Goal: Find specific page/section: Find specific page/section

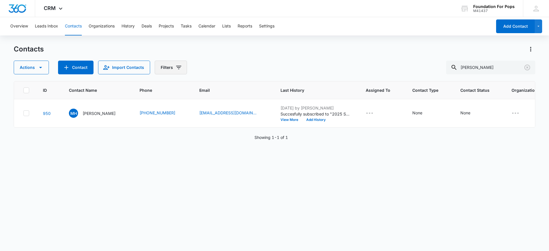
click at [177, 64] on icon "Filters" at bounding box center [178, 67] width 7 height 7
click at [222, 163] on icon "Show Custom Filters filters" at bounding box center [221, 162] width 1 height 3
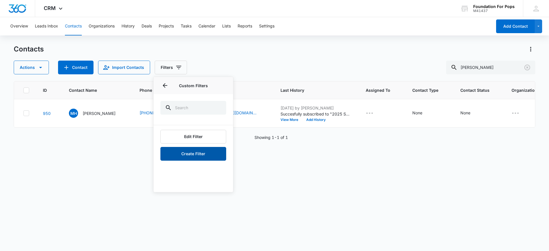
click at [214, 150] on button "Create Filter" at bounding box center [193, 154] width 66 height 14
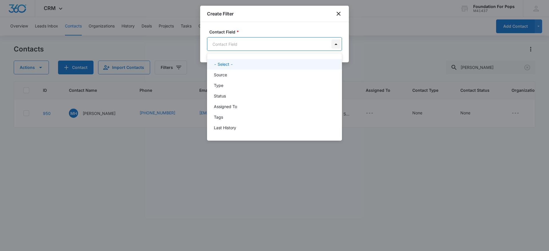
click at [336, 45] on body "CRM Apps Reputation Websites Forms CRM Email Social Content Ads Intelligence Fi…" at bounding box center [274, 125] width 549 height 251
click at [279, 46] on div at bounding box center [274, 125] width 549 height 251
click at [279, 46] on body "CRM Apps Reputation Websites Forms CRM Email Social Content Ads Intelligence Fi…" at bounding box center [274, 125] width 549 height 251
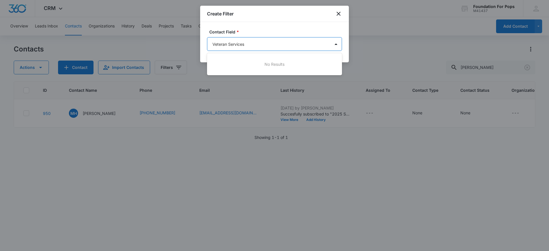
type input "Veteran Services"
click at [337, 45] on div at bounding box center [274, 125] width 549 height 251
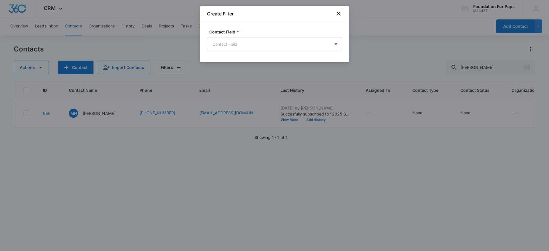
click at [413, 37] on div at bounding box center [274, 125] width 549 height 251
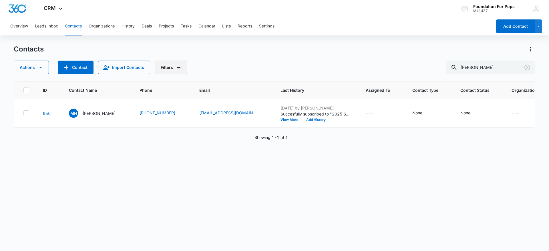
click at [176, 67] on icon "Filters" at bounding box center [178, 67] width 7 height 7
click at [220, 130] on icon "Show Type filters" at bounding box center [221, 132] width 7 height 7
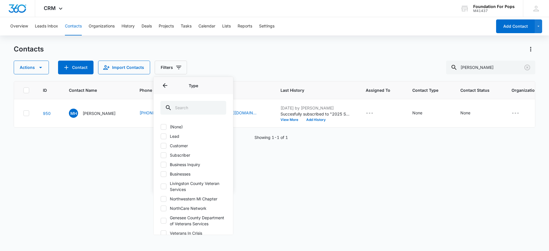
scroll to position [43, 0]
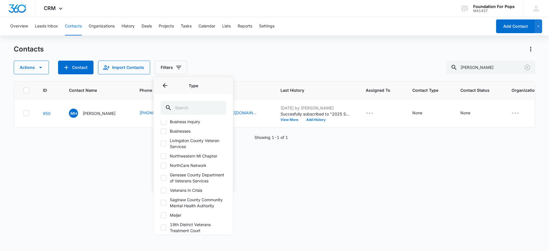
click at [163, 143] on icon at bounding box center [163, 143] width 5 height 5
click at [161, 143] on input "Livingston County Veteran Services" at bounding box center [160, 143] width 0 height 0
checkbox input "true"
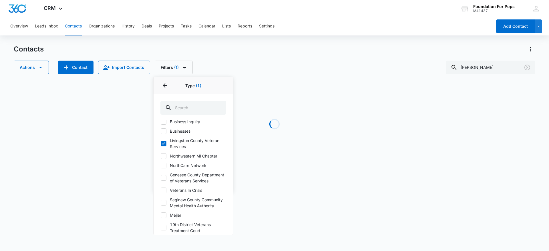
click at [163, 180] on icon at bounding box center [163, 177] width 5 height 5
click at [161, 178] on input "Genesee County Department of Veterans Services" at bounding box center [160, 178] width 0 height 0
checkbox input "true"
click at [164, 193] on icon at bounding box center [163, 190] width 5 height 5
click at [161, 190] on input "Veterans In Crisis" at bounding box center [160, 190] width 0 height 0
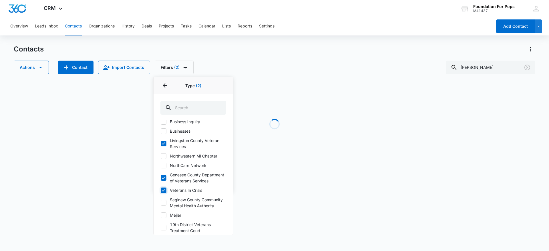
checkbox input "true"
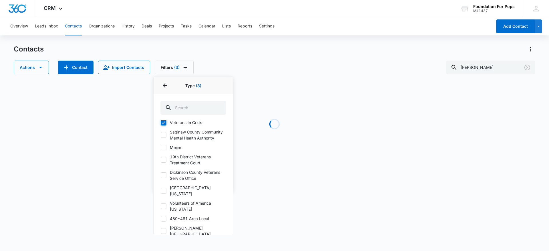
scroll to position [129, 0]
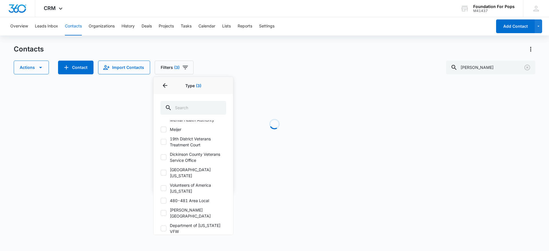
click at [163, 144] on icon at bounding box center [163, 141] width 5 height 5
click at [161, 142] on input "19th District Veterans Treatment Court" at bounding box center [160, 142] width 0 height 0
checkbox input "true"
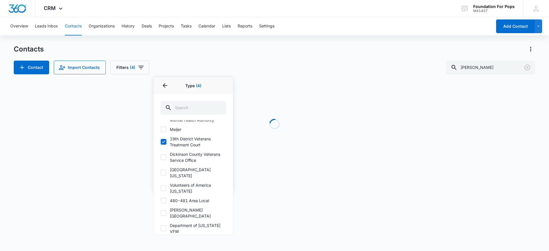
click at [163, 160] on icon at bounding box center [163, 157] width 5 height 5
click at [161, 157] on input "Dickinson County Veterans Service Office" at bounding box center [160, 157] width 0 height 0
checkbox input "true"
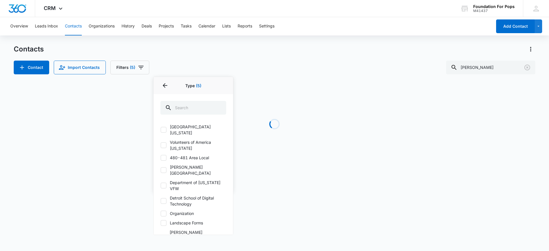
click at [162, 146] on icon at bounding box center [163, 145] width 3 height 3
click at [161, 145] on input "Volunteers of America [US_STATE]" at bounding box center [160, 145] width 0 height 0
checkbox input "true"
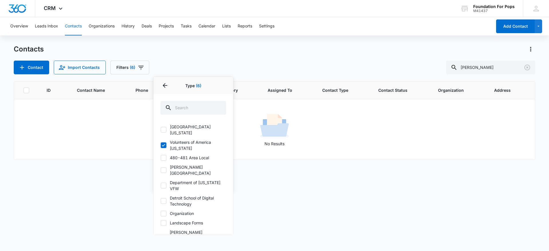
click at [163, 188] on icon at bounding box center [163, 185] width 5 height 5
click at [161, 186] on input "Department of [US_STATE] VFW" at bounding box center [160, 185] width 0 height 0
checkbox input "true"
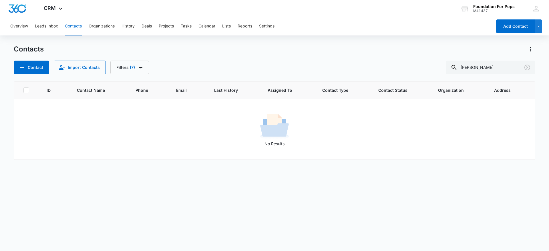
click at [84, 155] on td "No Results" at bounding box center [274, 129] width 521 height 61
click at [527, 65] on icon "Clear" at bounding box center [527, 67] width 7 height 7
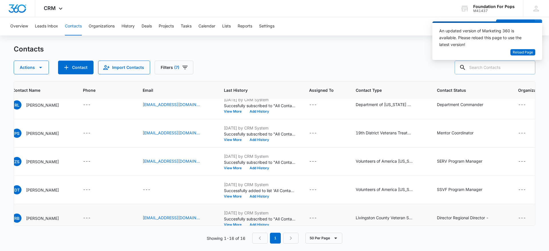
scroll to position [9, 54]
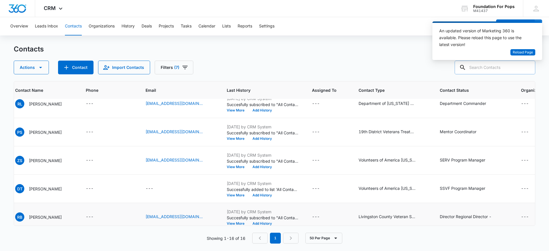
click at [117, 216] on div "---" at bounding box center [109, 216] width 46 height 7
drag, startPoint x: 117, startPoint y: 215, endPoint x: 243, endPoint y: 9, distance: 242.3
click at [243, 9] on div "CRM Apps Reputation Websites Forms CRM Email Social Content Ads Intelligence Fi…" at bounding box center [274, 8] width 549 height 17
click at [184, 66] on icon "Filters" at bounding box center [184, 67] width 7 height 7
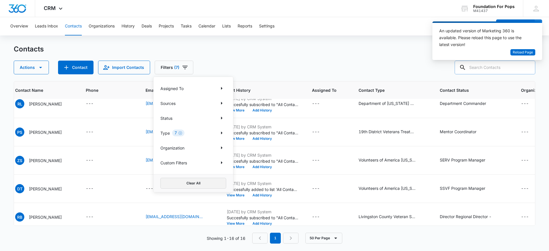
click at [170, 181] on button "Clear All" at bounding box center [193, 183] width 66 height 11
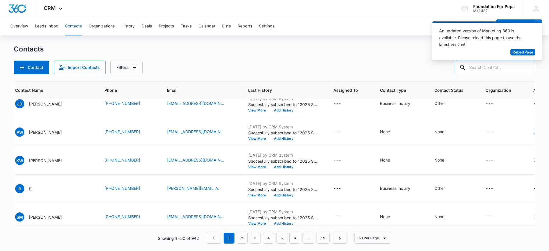
click at [222, 62] on div "Contact Import Contacts Filters" at bounding box center [274, 68] width 521 height 14
click at [516, 52] on span "Reload Page" at bounding box center [522, 52] width 20 height 5
